Goal: Check status

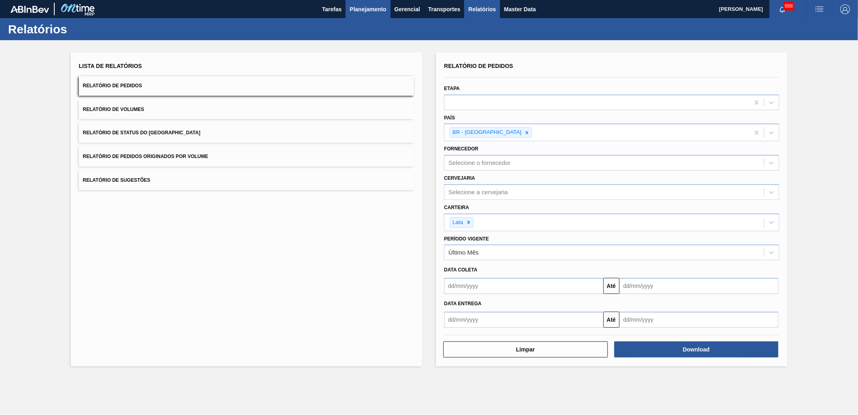
click at [364, 8] on span "Planejamento" at bounding box center [367, 9] width 37 height 10
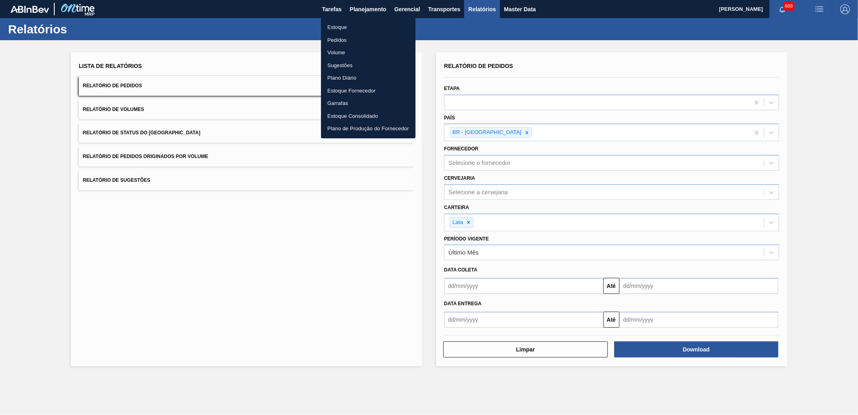
click at [354, 39] on li "Pedidos" at bounding box center [368, 40] width 95 height 13
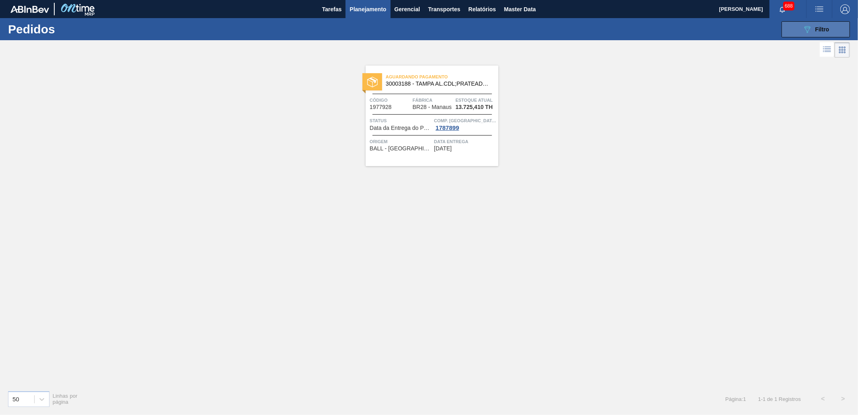
click at [803, 23] on button "089F7B8B-B2A5-4AFE-B5C0-19BA573D28AC Filtro" at bounding box center [815, 29] width 68 height 16
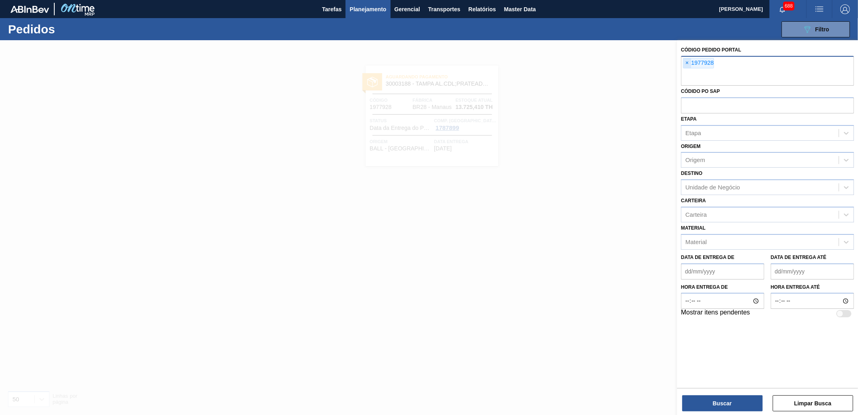
click at [684, 62] on span "×" at bounding box center [687, 63] width 8 height 10
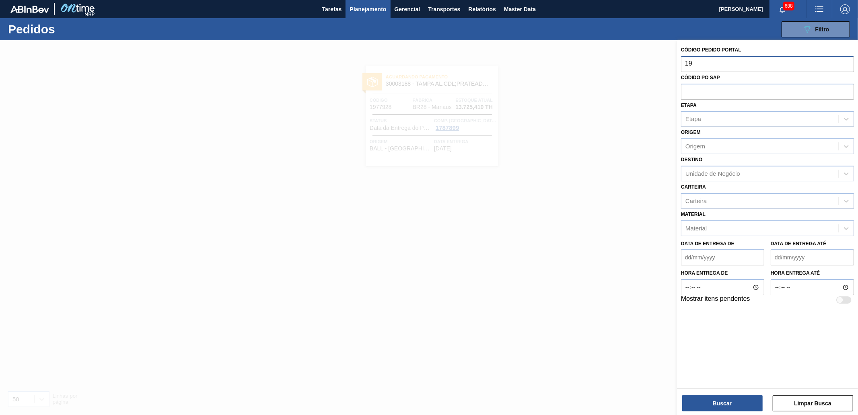
type input "1"
type input "1995776"
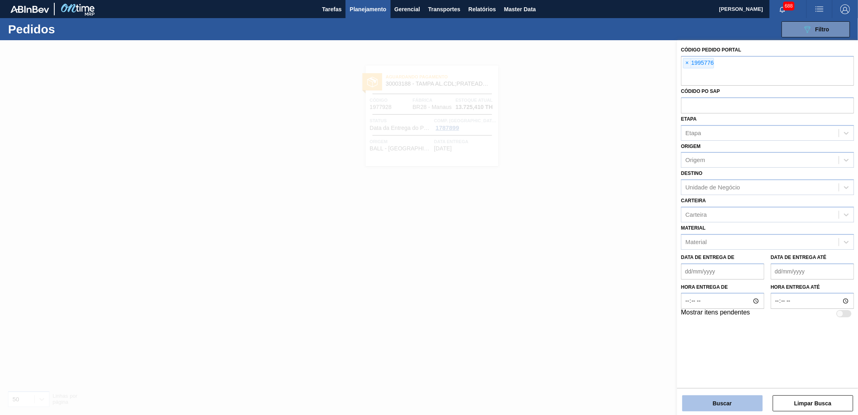
click at [730, 406] on button "Buscar" at bounding box center [722, 403] width 80 height 16
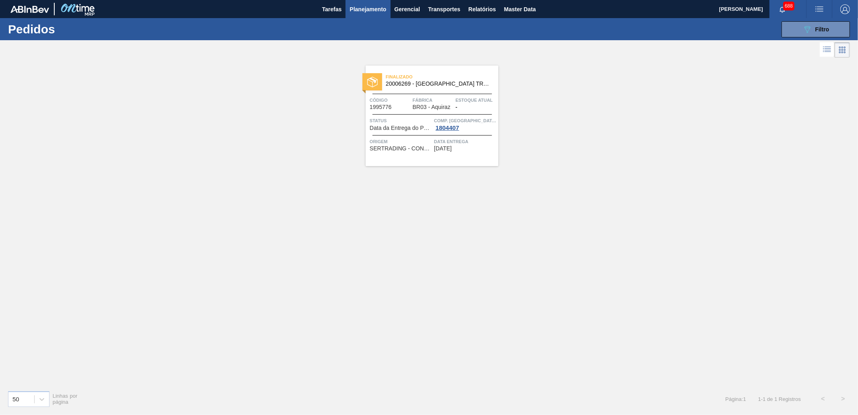
click at [444, 87] on div "Finalizado 20006269 - MALTA TRADITIONAL MUSA" at bounding box center [432, 81] width 133 height 18
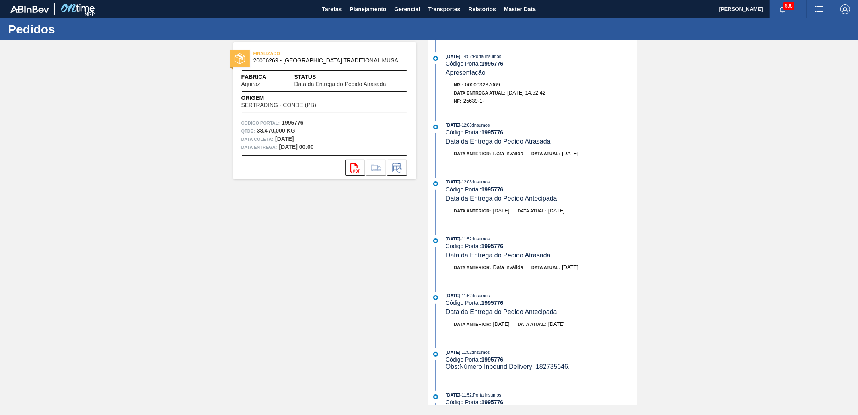
drag, startPoint x: 571, startPoint y: 97, endPoint x: 450, endPoint y: 93, distance: 121.1
click at [450, 93] on div "Nri: 000003237069 Data Entrega Atual: [DATE] 14:52:42 NF: 25639-1-" at bounding box center [541, 93] width 191 height 24
click at [483, 10] on span "Relatórios" at bounding box center [481, 9] width 27 height 10
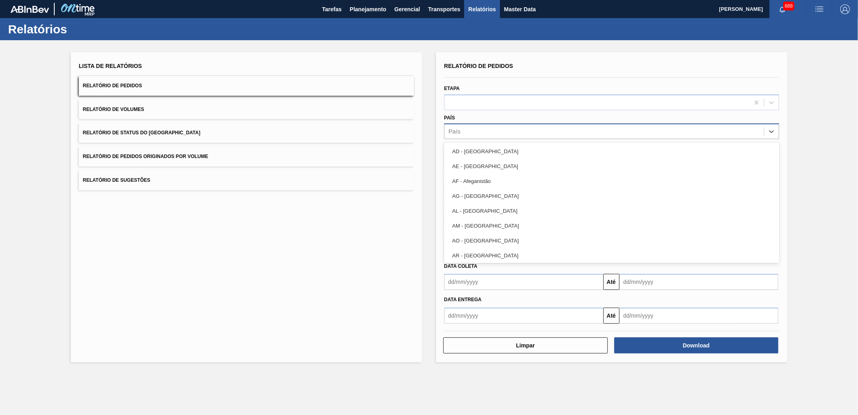
click at [480, 136] on div "País" at bounding box center [603, 132] width 319 height 12
type input "brasi"
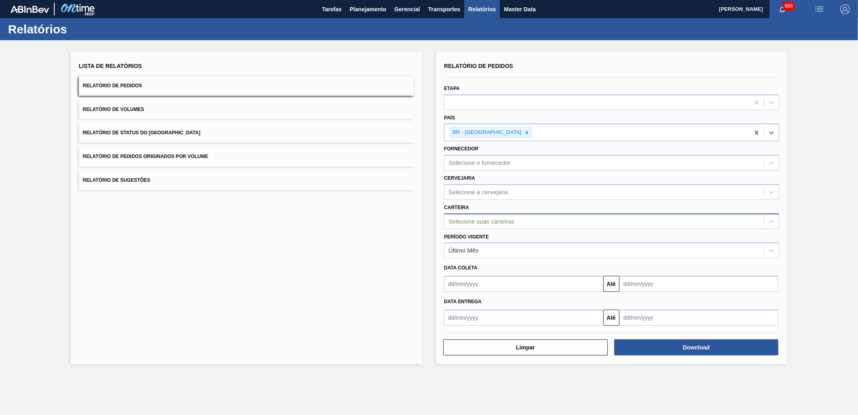
click at [471, 214] on div "Selecione suas carteiras" at bounding box center [611, 222] width 335 height 16
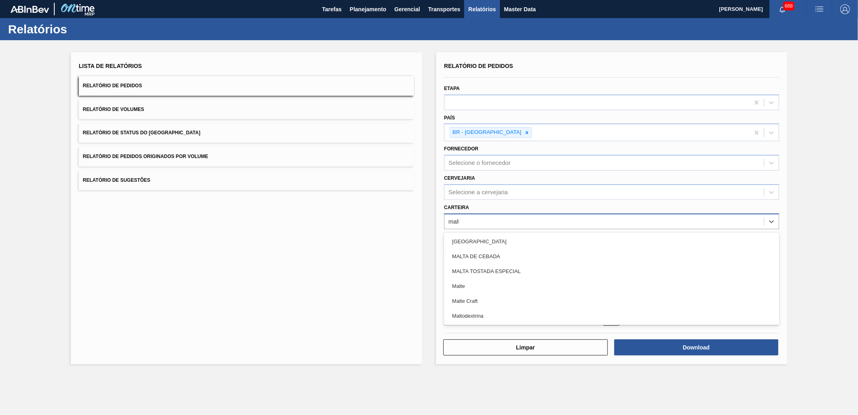
type input "malte"
